Goal: Register for event/course

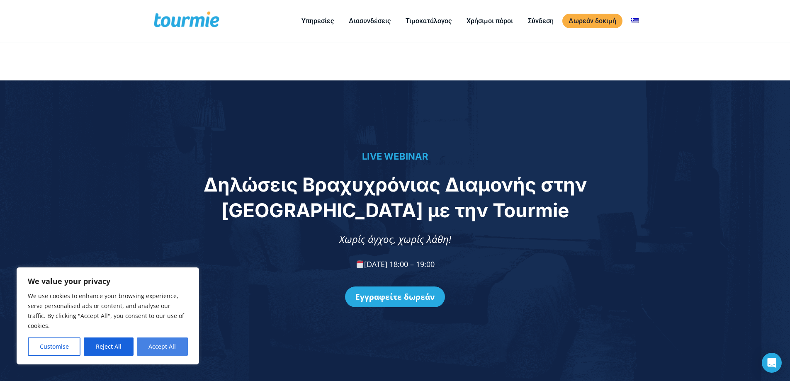
click at [171, 342] on button "Accept All" at bounding box center [162, 346] width 51 height 18
checkbox input "true"
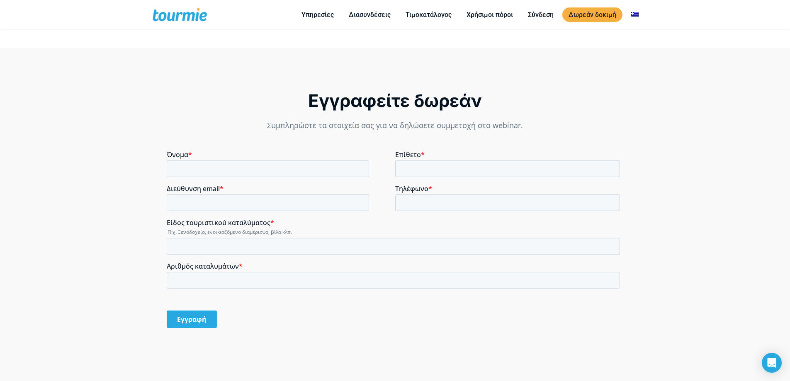
scroll to position [645, 0]
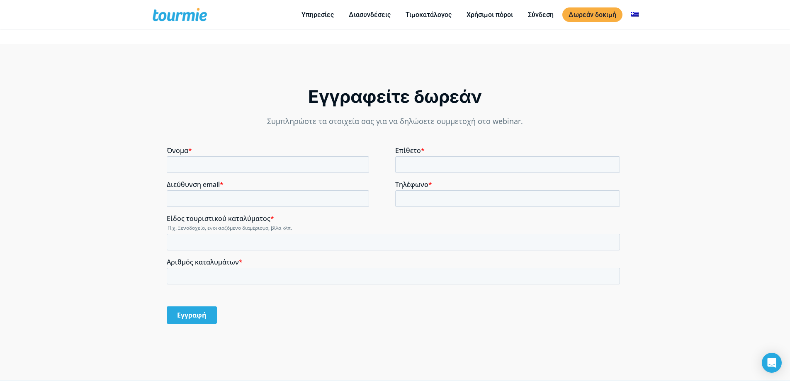
click at [264, 146] on iframe at bounding box center [395, 238] width 456 height 184
click at [239, 171] on input "Όνομα *" at bounding box center [268, 164] width 202 height 17
click at [285, 166] on input "Όνομα *" at bounding box center [268, 164] width 202 height 17
type input "Foteini"
click at [486, 170] on input "Επίθετο *" at bounding box center [507, 164] width 225 height 17
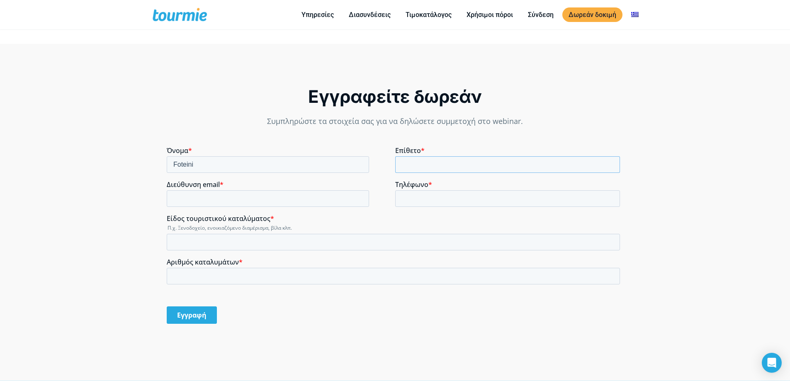
type input "Moschouli"
click at [272, 202] on input "Διεύθυνση email *" at bounding box center [268, 198] width 202 height 17
type input "[EMAIL_ADDRESS][DOMAIN_NAME]"
click at [431, 185] on label "Τηλέφωνο *" at bounding box center [509, 184] width 228 height 8
click at [431, 190] on input "Τηλέφωνο *" at bounding box center [507, 198] width 225 height 17
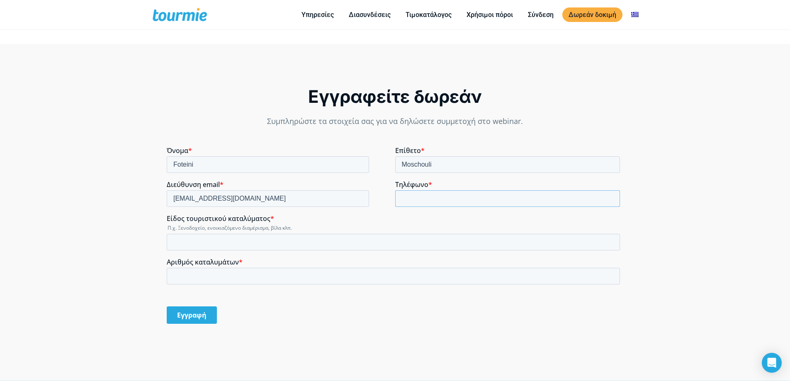
click at [427, 195] on input "Τηλέφωνο *" at bounding box center [507, 198] width 225 height 17
type input "[PHONE_NUMBER]"
click at [215, 242] on input "Είδος τουριστικού καταλύματος *" at bounding box center [393, 242] width 453 height 17
type input "E"
type input "Ε"
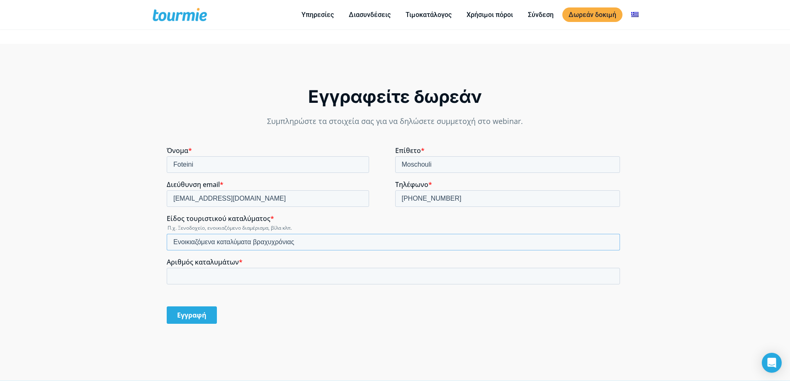
type input "Ενοικιαζόμενα καταλύματα βραχυχρόνιας"
click at [235, 273] on input "Αριθμός καταλυμάτων *" at bounding box center [393, 276] width 453 height 17
type input "3"
click at [172, 315] on input "Εγγραφή" at bounding box center [192, 314] width 50 height 17
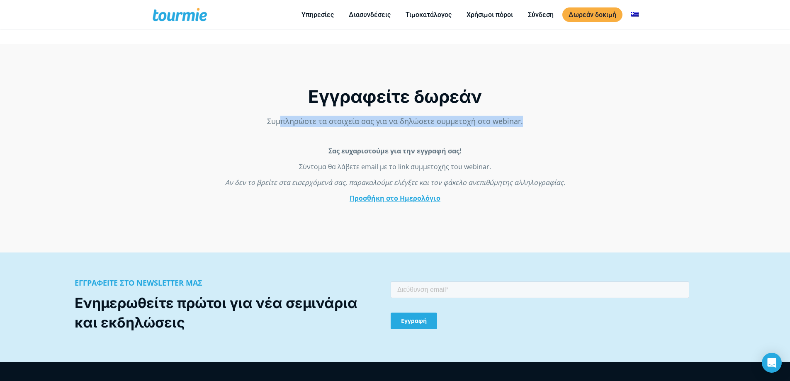
drag, startPoint x: 281, startPoint y: 114, endPoint x: 582, endPoint y: 118, distance: 300.5
click at [582, 118] on div "Εγγραφείτε δωρεάν Συμπληρώστε τα στοιχεία σας για να δηλώσετε συμμετοχή στο web…" at bounding box center [395, 144] width 456 height 118
click at [549, 147] on p "Σας ευχαριστούμε για την εγγραφή σας!" at bounding box center [395, 150] width 456 height 9
click at [272, 117] on div "Εγγραφείτε δωρεάν Συμπληρώστε τα στοιχεία σας για να δηλώσετε συμμετοχή στο web…" at bounding box center [395, 144] width 456 height 118
drag, startPoint x: 261, startPoint y: 104, endPoint x: 540, endPoint y: 106, distance: 278.5
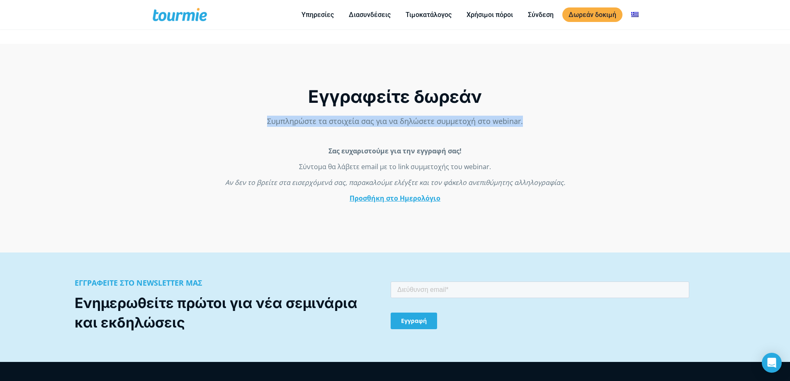
click at [540, 106] on div "Εγγραφείτε δωρεάν Συμπληρώστε τα στοιχεία σας για να δηλώσετε συμμετοχή στο web…" at bounding box center [395, 144] width 456 height 118
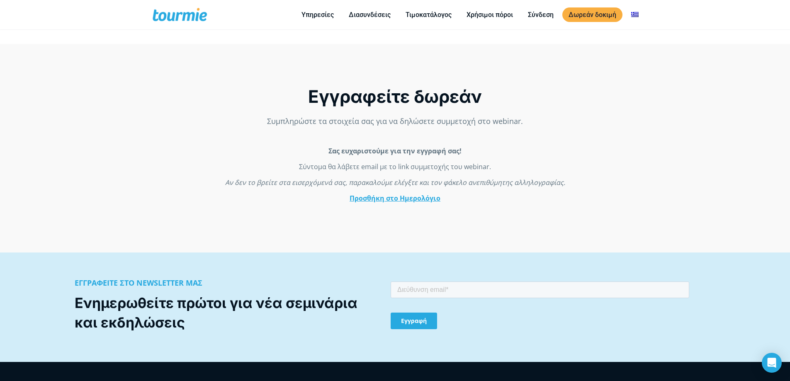
click at [470, 85] on div "Εγγραφείτε δωρεάν" at bounding box center [395, 96] width 456 height 22
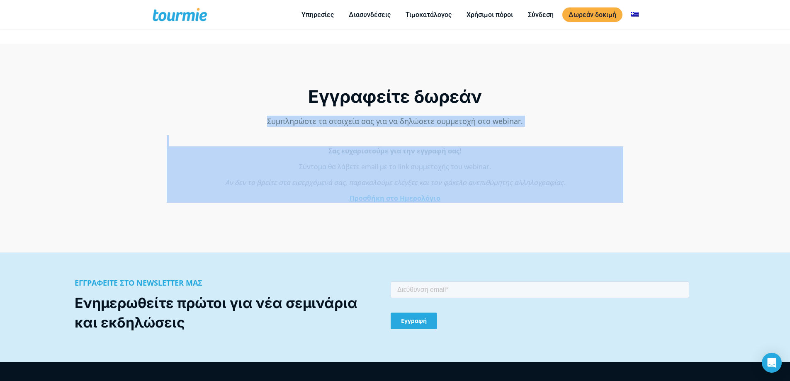
drag, startPoint x: 437, startPoint y: 259, endPoint x: 548, endPoint y: 166, distance: 144.1
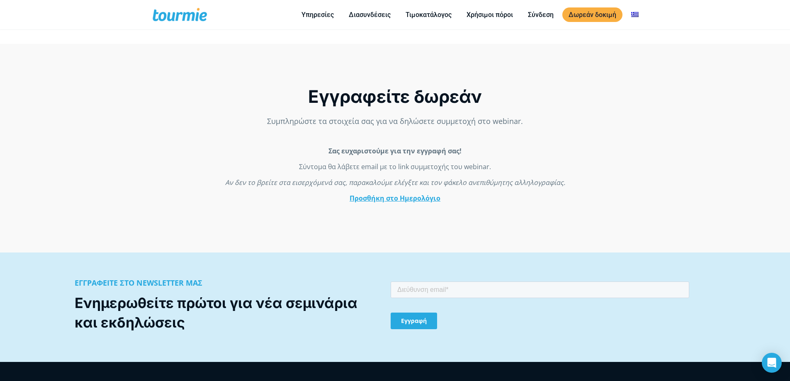
click at [515, 184] on em "Αν δεν το βρείτε στα εισερχόμενά σας, παρακαλούμε ελέγξτε και τον φάκελο ανεπιθ…" at bounding box center [395, 182] width 340 height 9
click at [392, 197] on link "Προσθήκη στο Ημερολόγιο" at bounding box center [394, 198] width 91 height 9
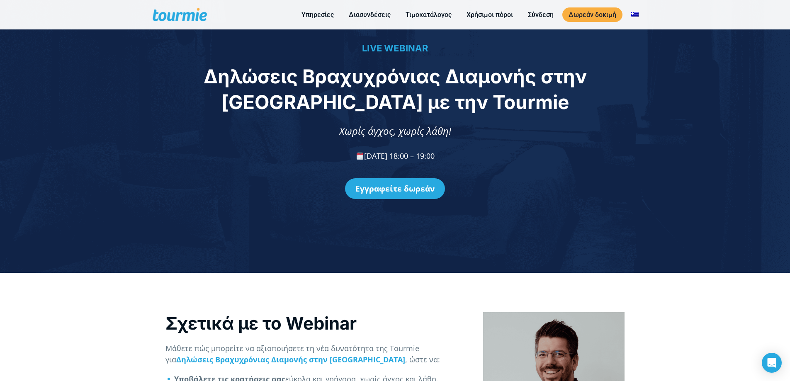
scroll to position [102, 0]
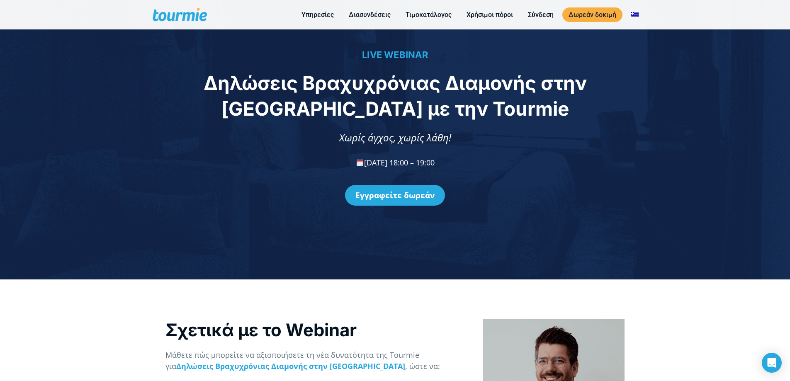
drag, startPoint x: 329, startPoint y: 165, endPoint x: 485, endPoint y: 167, distance: 156.7
click at [485, 167] on p "[DATE] 18:00 – 19:00" at bounding box center [395, 162] width 772 height 11
copy span "[DATE] 18:00 – 19:00"
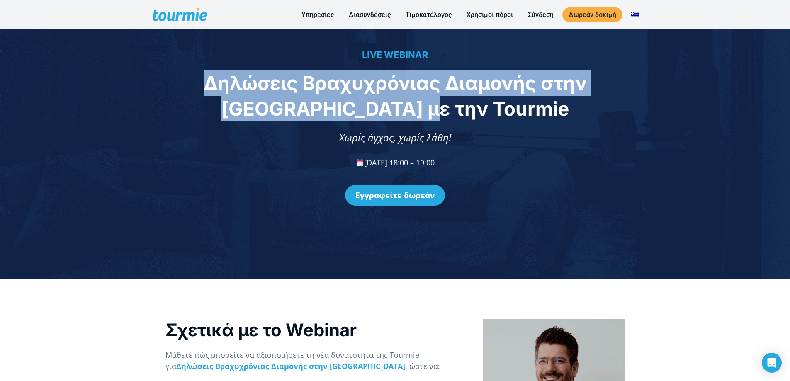
drag, startPoint x: 174, startPoint y: 82, endPoint x: 485, endPoint y: 116, distance: 312.8
click at [485, 116] on div "LIVE WEBINAR Δηλώσεις Βραχυχρόνιας Διαμονής στην [GEOGRAPHIC_DATA] με την Tourm…" at bounding box center [395, 129] width 790 height 300
copy span "Δηλώσεις Βραχυχρόνιας Διαμονής στην [GEOGRAPHIC_DATA] με την Tourmie"
